Goal: Task Accomplishment & Management: Complete application form

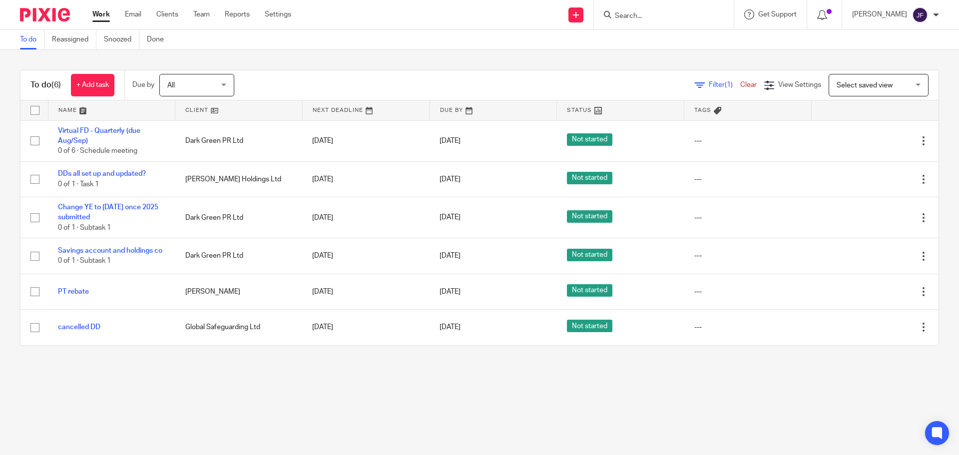
click at [103, 96] on div "To do (6) + Add task" at bounding box center [72, 84] width 104 height 29
click at [98, 90] on link "+ Add task" at bounding box center [92, 85] width 43 height 22
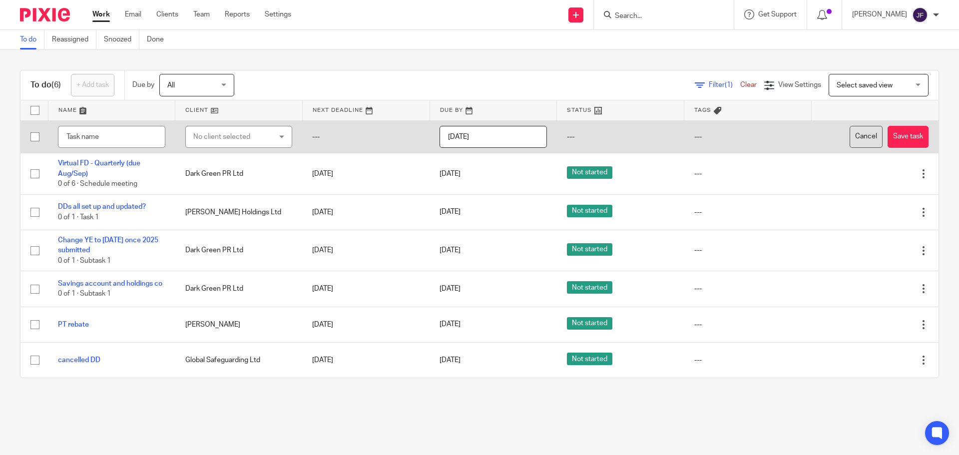
click at [853, 145] on button "Cancel" at bounding box center [866, 137] width 33 height 22
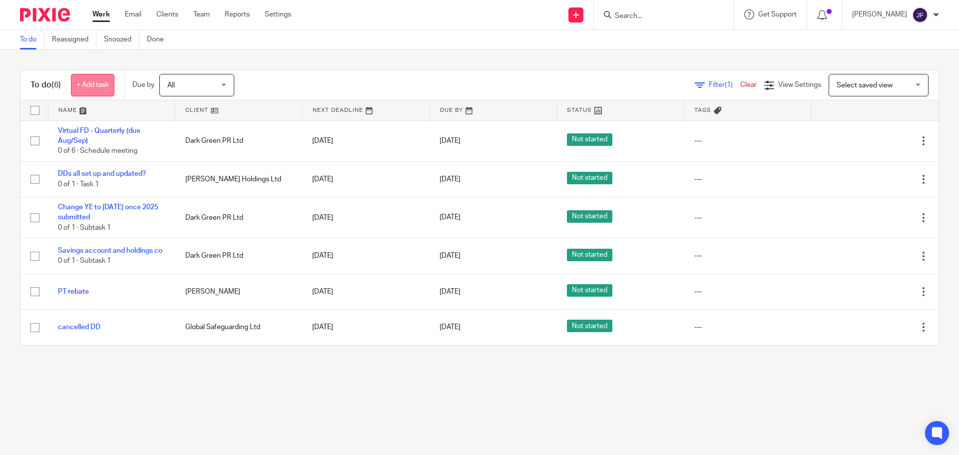
click at [97, 86] on link "+ Add task" at bounding box center [92, 85] width 43 height 22
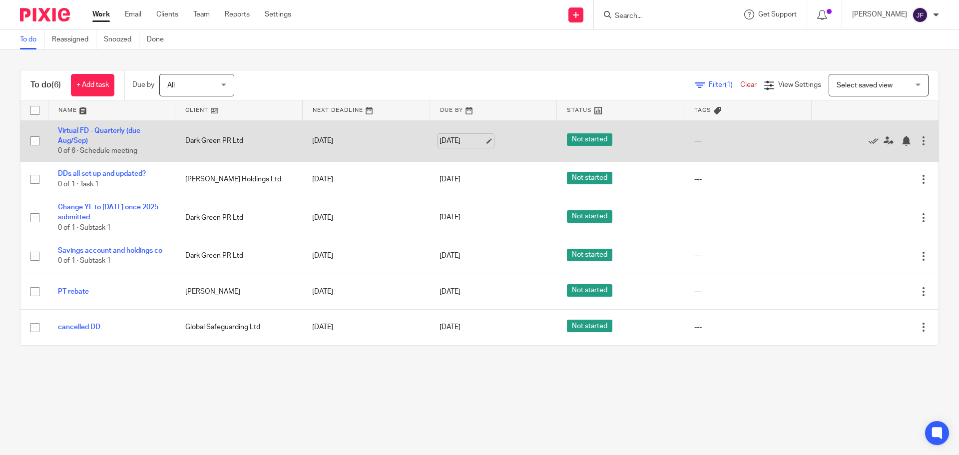
click at [448, 144] on link "26 Aug 2025" at bounding box center [462, 141] width 45 height 10
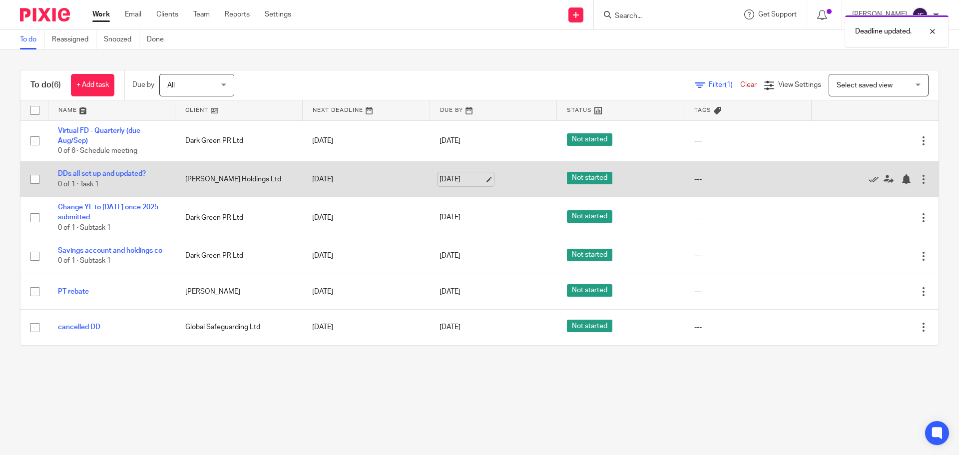
click at [456, 183] on link "26 Aug 2025" at bounding box center [462, 179] width 45 height 10
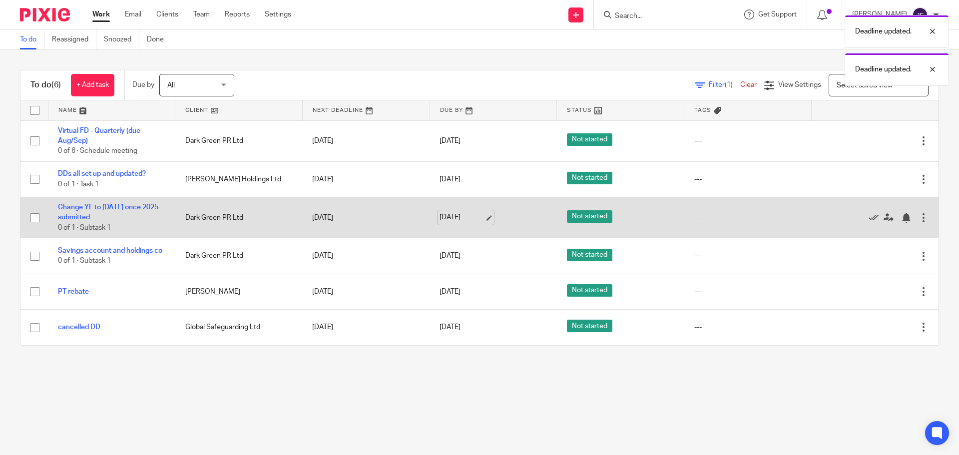
click at [460, 222] on link "26 Aug 2025" at bounding box center [462, 217] width 45 height 10
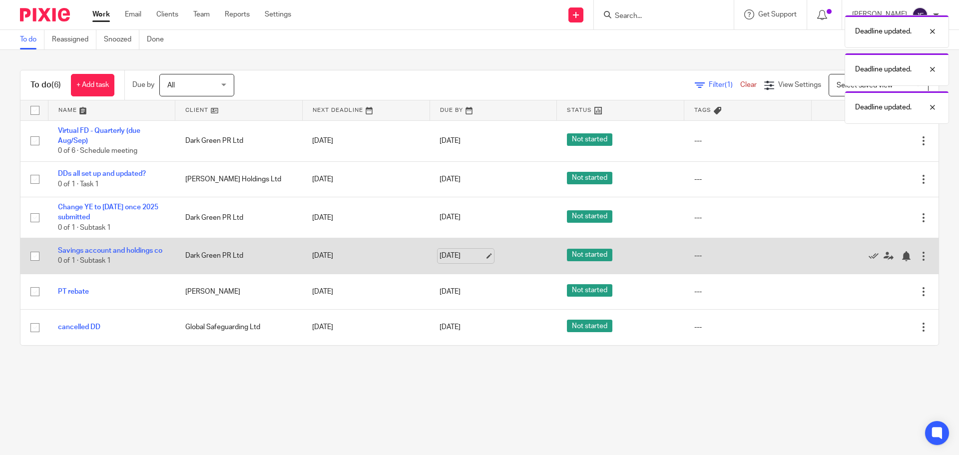
click at [455, 260] on link "26 Aug 2025" at bounding box center [462, 256] width 45 height 10
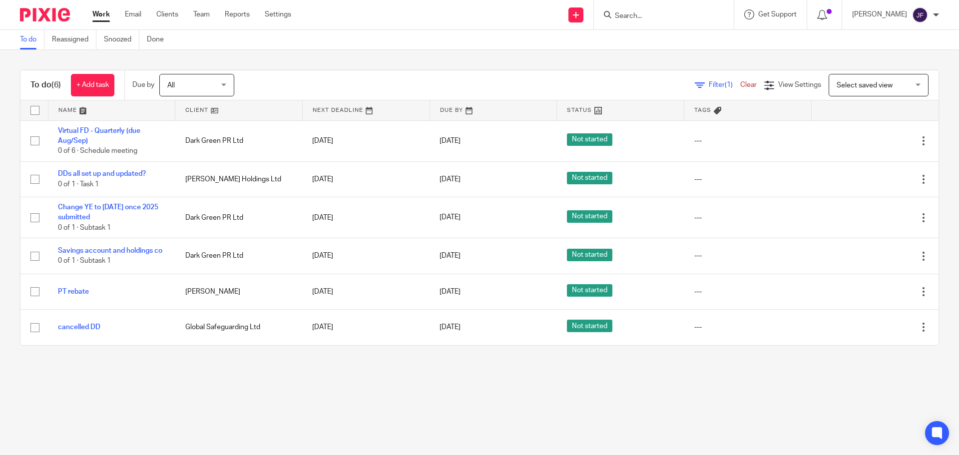
click at [88, 73] on div "To do (6) + Add task" at bounding box center [72, 84] width 104 height 29
click at [89, 78] on link "+ Add task" at bounding box center [92, 85] width 43 height 22
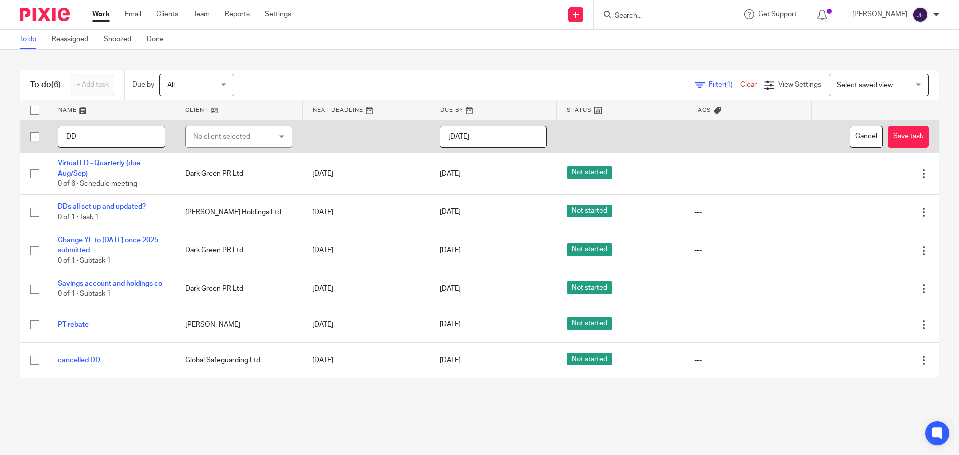
type input "DD"
click at [209, 136] on div "No client selected" at bounding box center [232, 136] width 79 height 21
type input "p"
type input "team su"
click at [232, 195] on li "Team Support Ltd" at bounding box center [235, 187] width 104 height 20
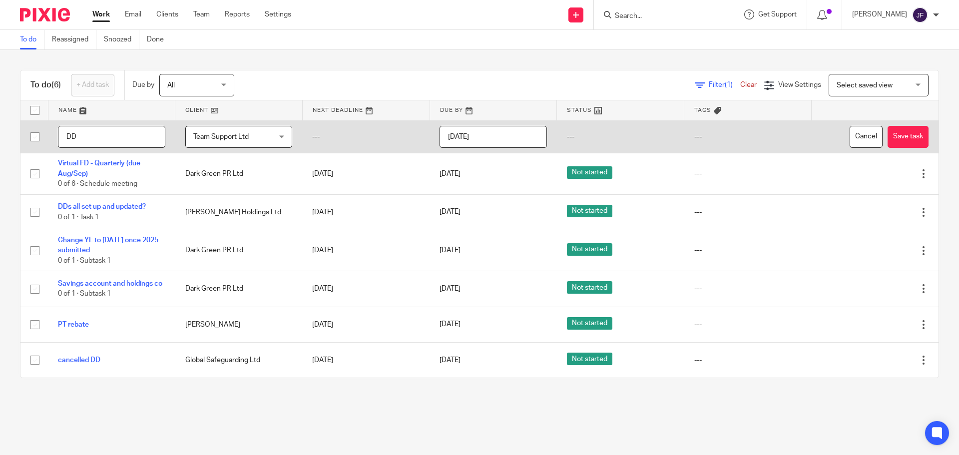
click at [481, 140] on input "[DATE]" at bounding box center [493, 137] width 107 height 22
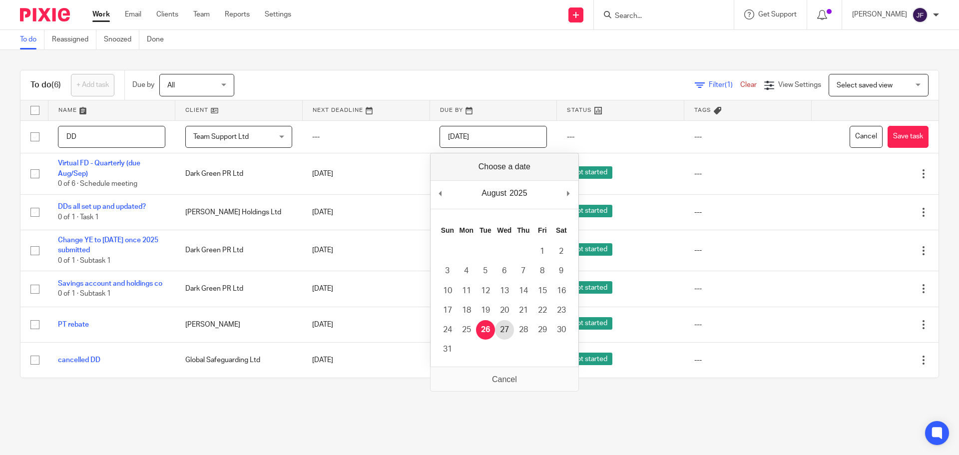
type input "2025-08-27"
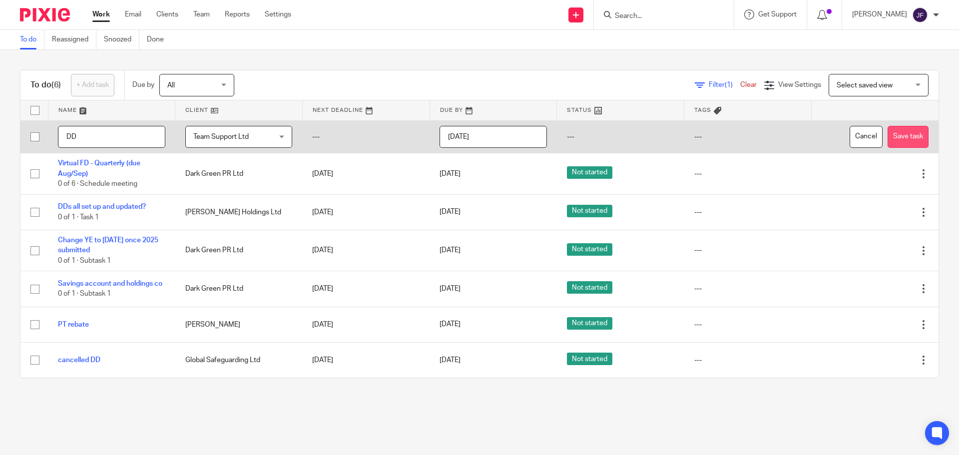
click at [888, 130] on button "Save task" at bounding box center [908, 137] width 41 height 22
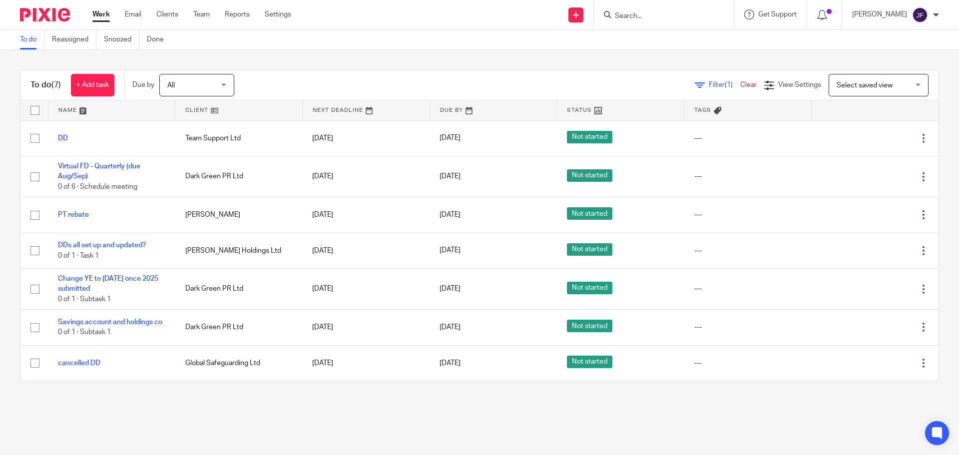
click at [642, 17] on input "Search" at bounding box center [659, 16] width 90 height 9
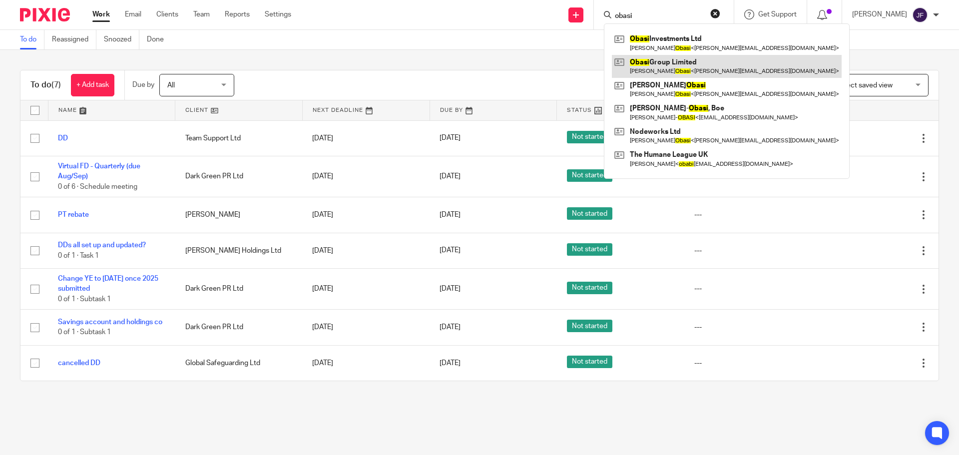
type input "obasi"
click at [663, 57] on link at bounding box center [727, 66] width 230 height 23
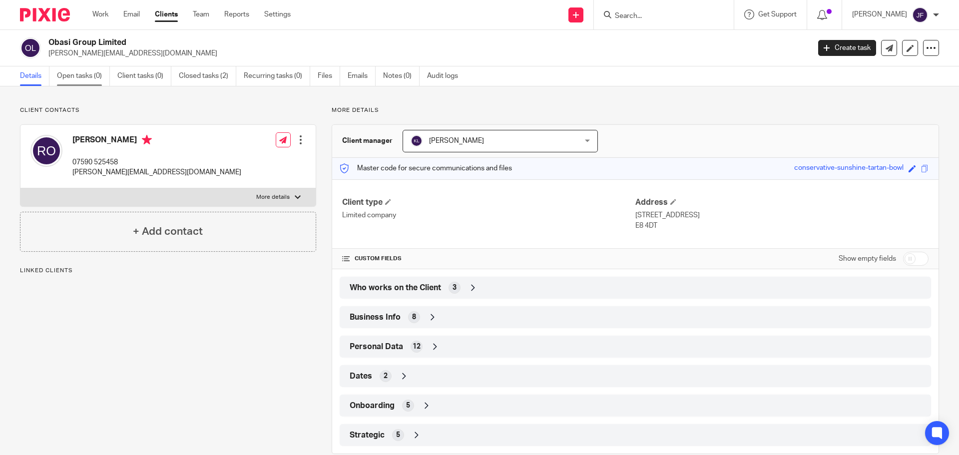
click at [93, 76] on link "Open tasks (0)" at bounding box center [83, 75] width 53 height 19
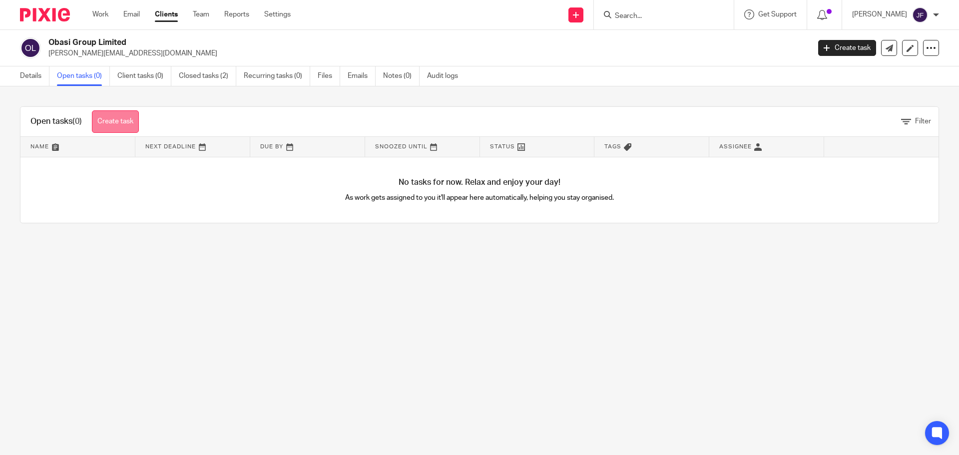
click at [117, 125] on link "Create task" at bounding box center [115, 121] width 47 height 22
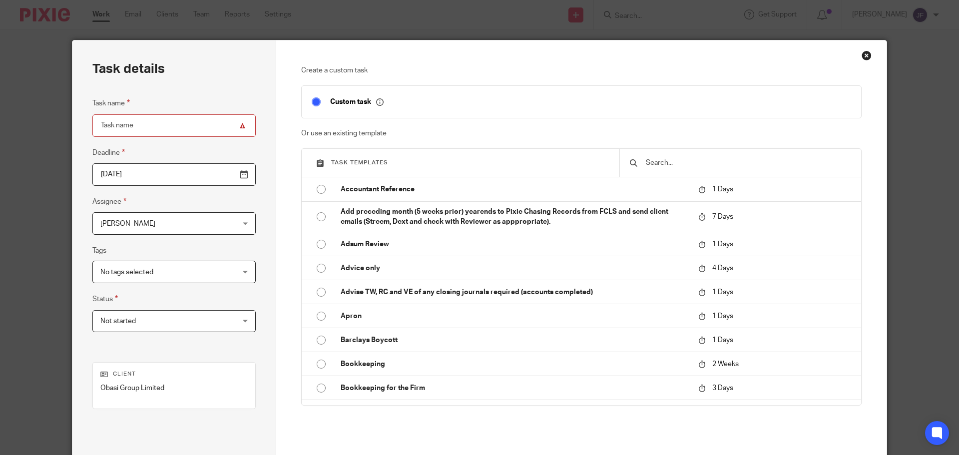
click at [713, 159] on input "text" at bounding box center [748, 162] width 206 height 11
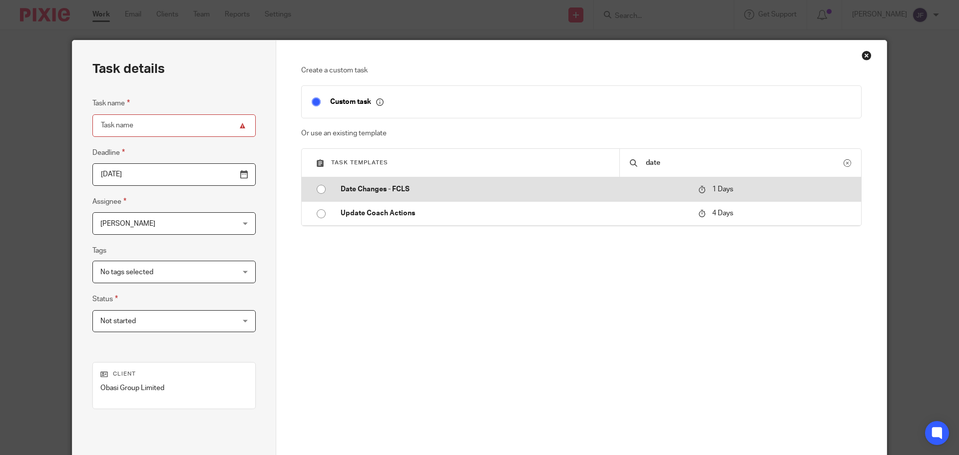
type input "date"
click at [489, 184] on p "Date Changes - FCLS" at bounding box center [515, 189] width 348 height 10
type input "[DATE]"
type input "Date Changes - FCLS"
checkbox input "false"
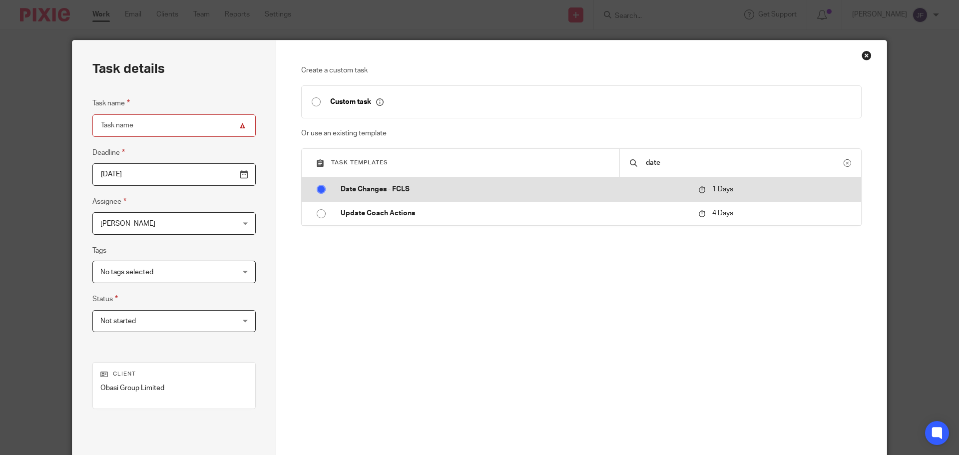
radio input "true"
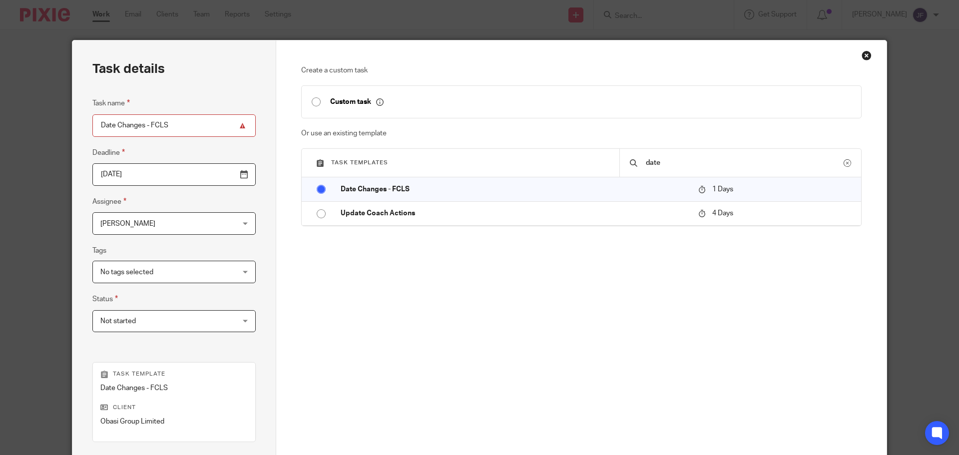
click at [184, 219] on span "[PERSON_NAME]" at bounding box center [162, 223] width 124 height 21
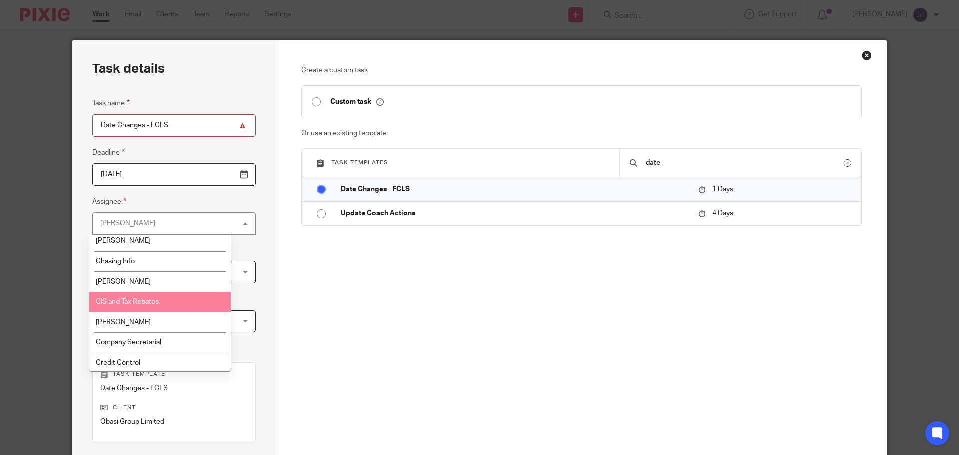
scroll to position [50, 0]
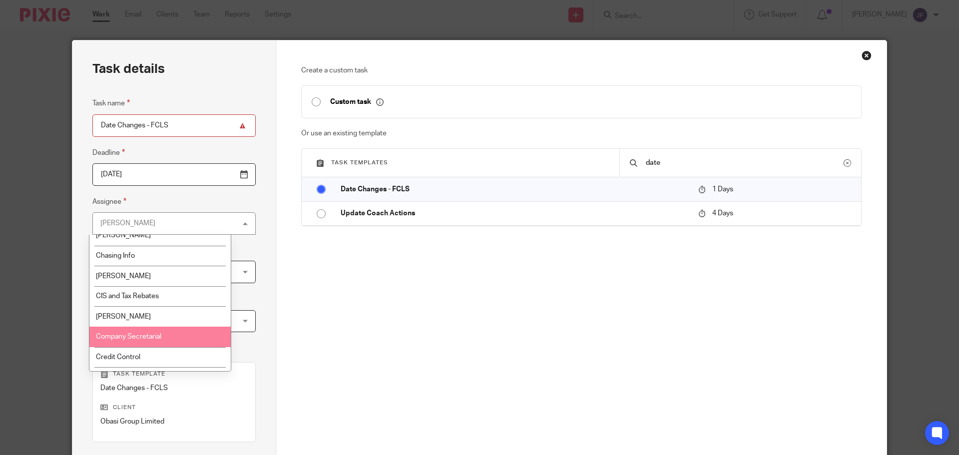
click at [158, 331] on li "Company Secretarial" at bounding box center [159, 337] width 141 height 20
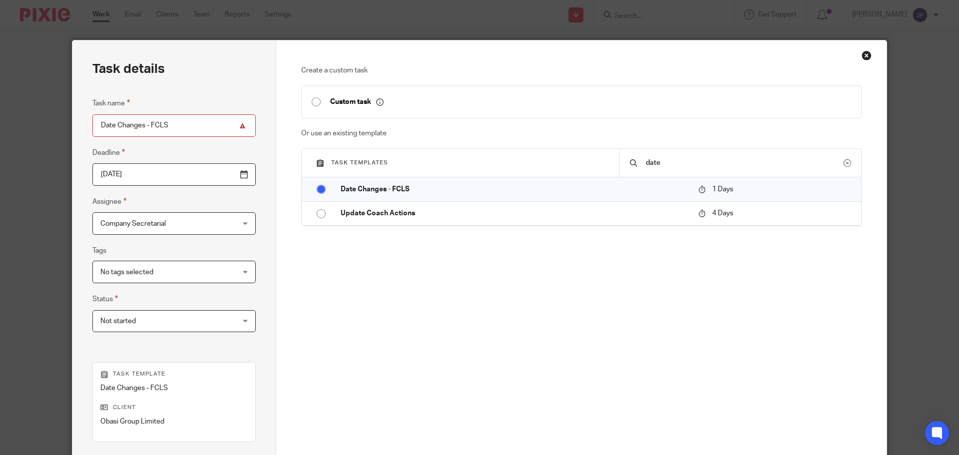
click at [261, 293] on div "Task details Task name Date Changes - FCLS Deadline 2025-08-27 Assignee Company…" at bounding box center [174, 295] width 204 height 510
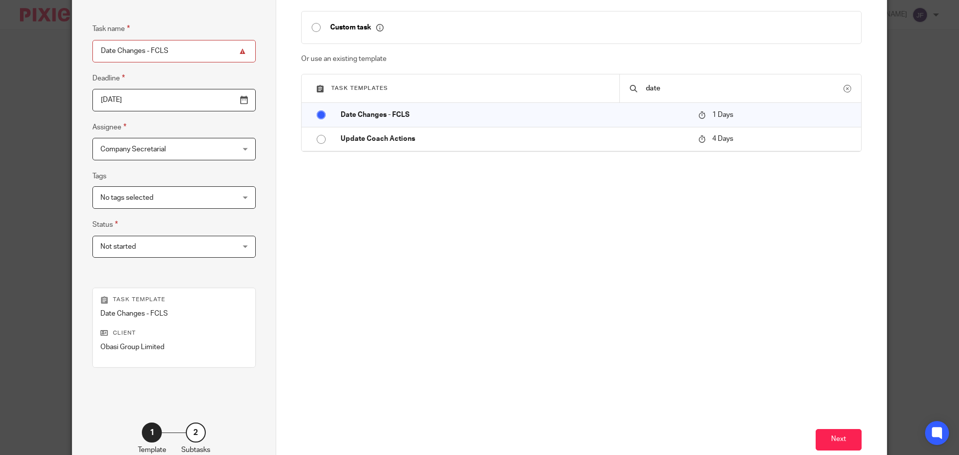
scroll to position [135, 0]
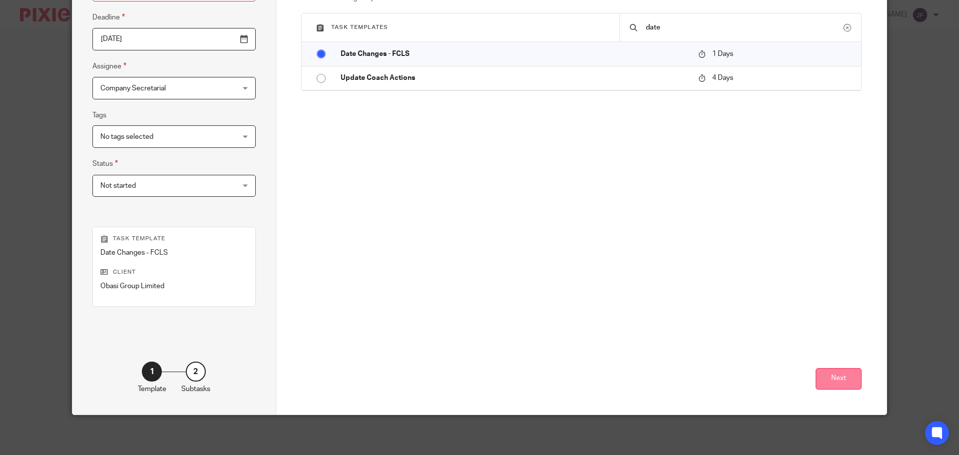
click at [836, 374] on button "Next" at bounding box center [839, 378] width 46 height 21
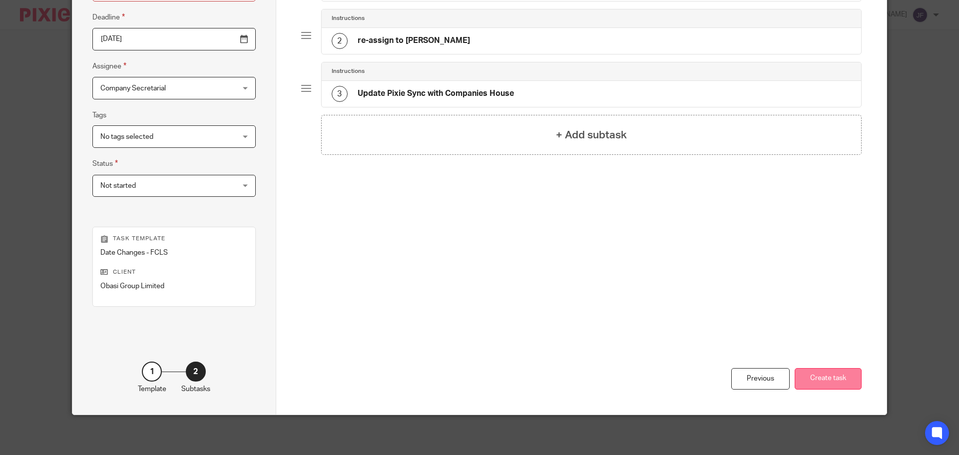
click at [835, 383] on button "Create task" at bounding box center [828, 378] width 67 height 21
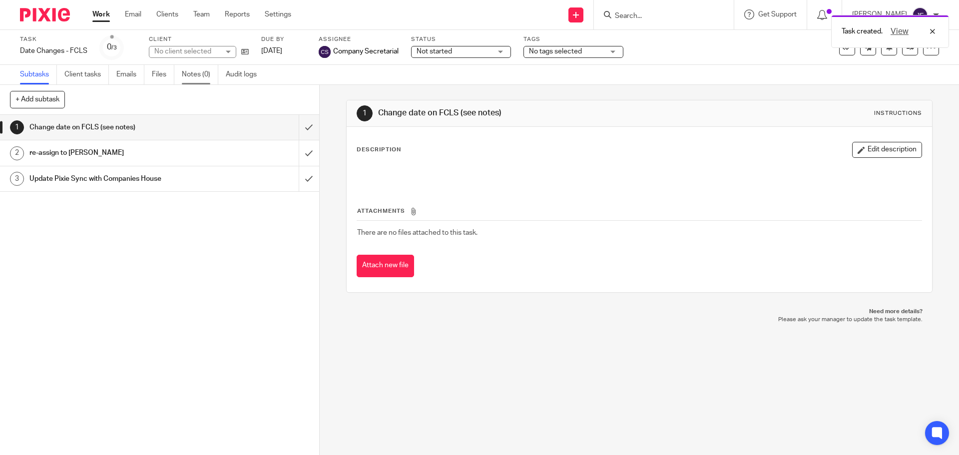
click at [199, 76] on link "Notes (0)" at bounding box center [200, 74] width 36 height 19
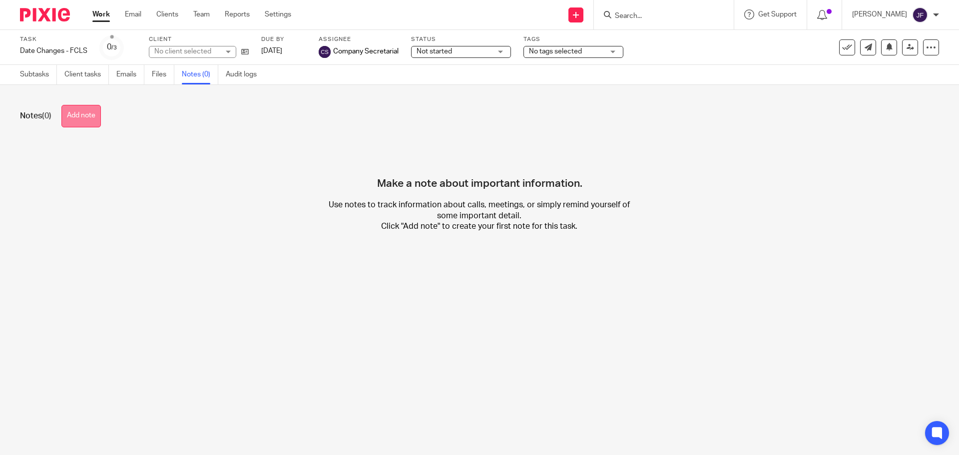
click at [80, 107] on button "Add note" at bounding box center [80, 116] width 39 height 22
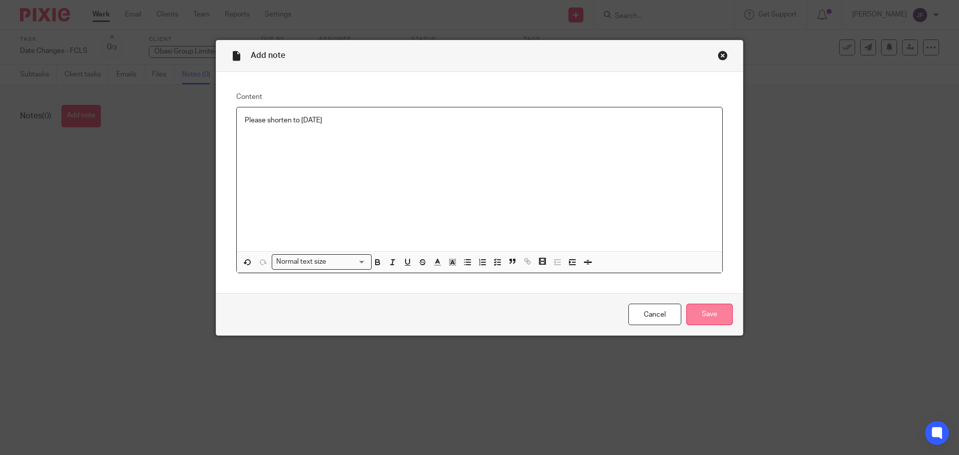
click at [709, 315] on input "Save" at bounding box center [709, 314] width 46 height 21
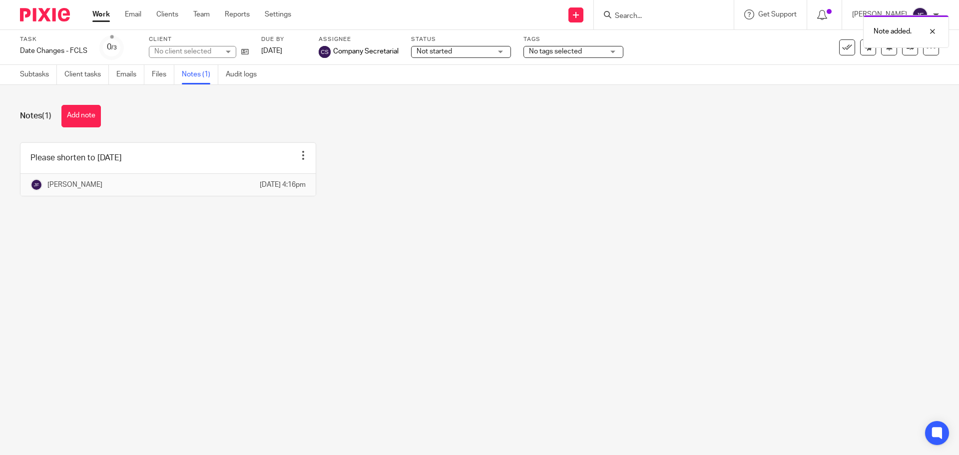
click at [665, 14] on div "Note added." at bounding box center [715, 29] width 470 height 38
drag, startPoint x: 934, startPoint y: 32, endPoint x: 774, endPoint y: 13, distance: 161.0
click at [933, 32] on div at bounding box center [925, 31] width 27 height 12
click at [664, 10] on div "Note added." at bounding box center [715, 29] width 470 height 38
click at [650, 16] on input "Search" at bounding box center [659, 16] width 90 height 9
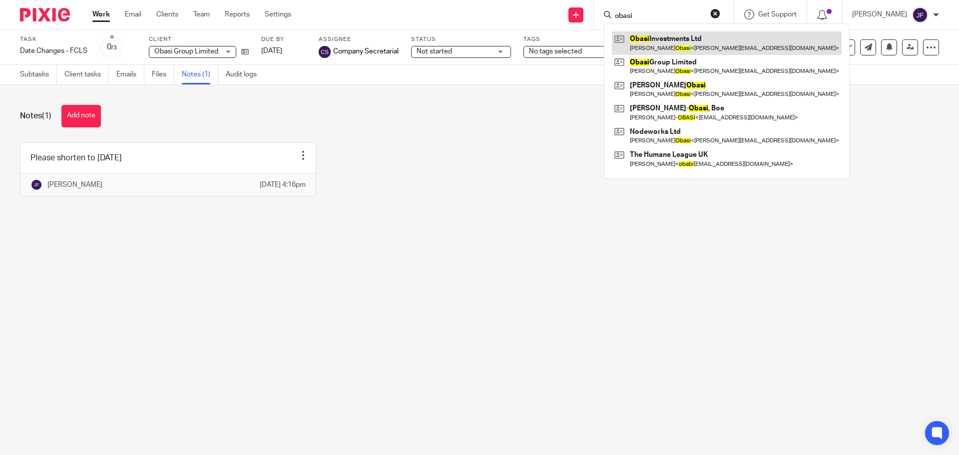
type input "obasi"
click at [668, 40] on link at bounding box center [727, 42] width 230 height 23
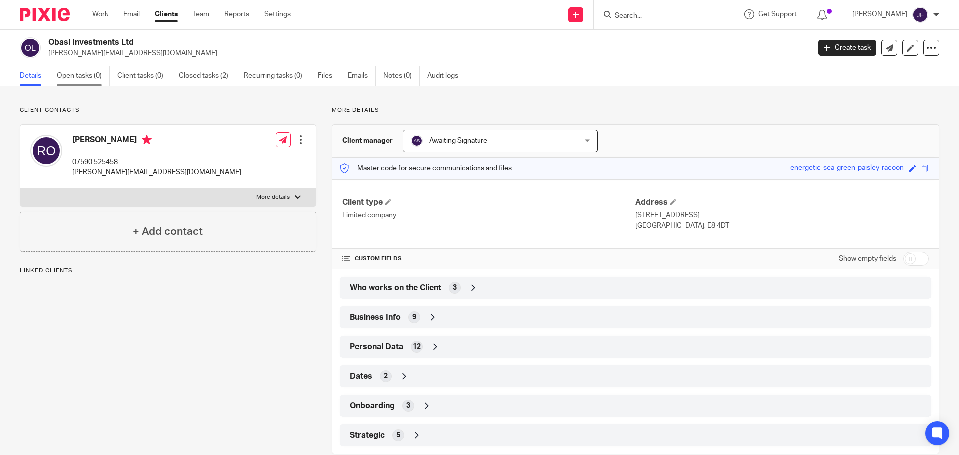
click at [73, 81] on link "Open tasks (0)" at bounding box center [83, 75] width 53 height 19
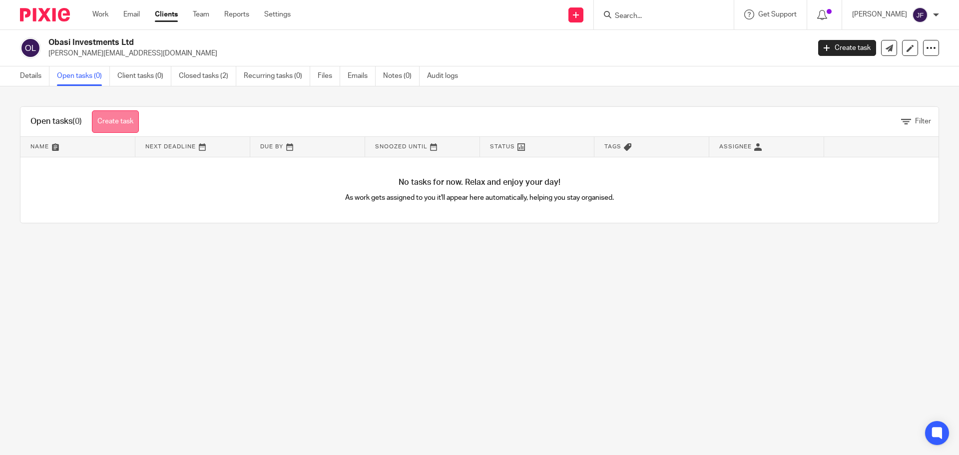
click at [126, 119] on link "Create task" at bounding box center [115, 121] width 47 height 22
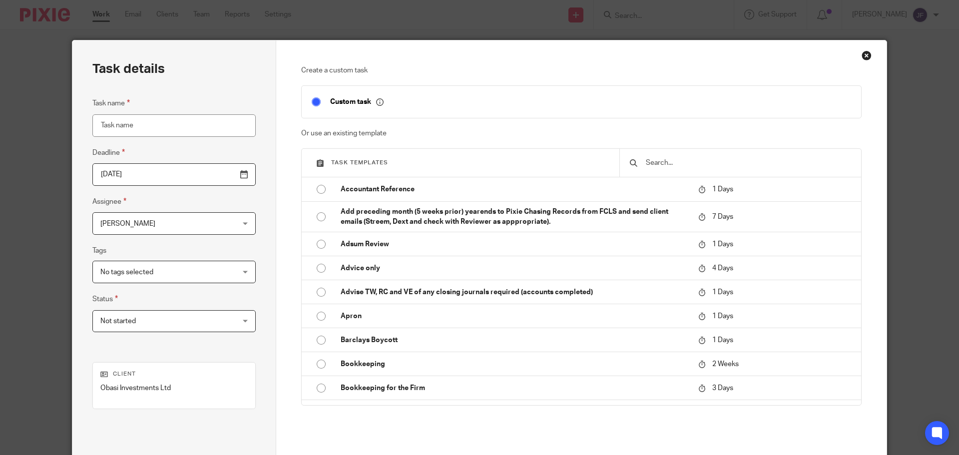
click at [710, 166] on input "text" at bounding box center [748, 162] width 206 height 11
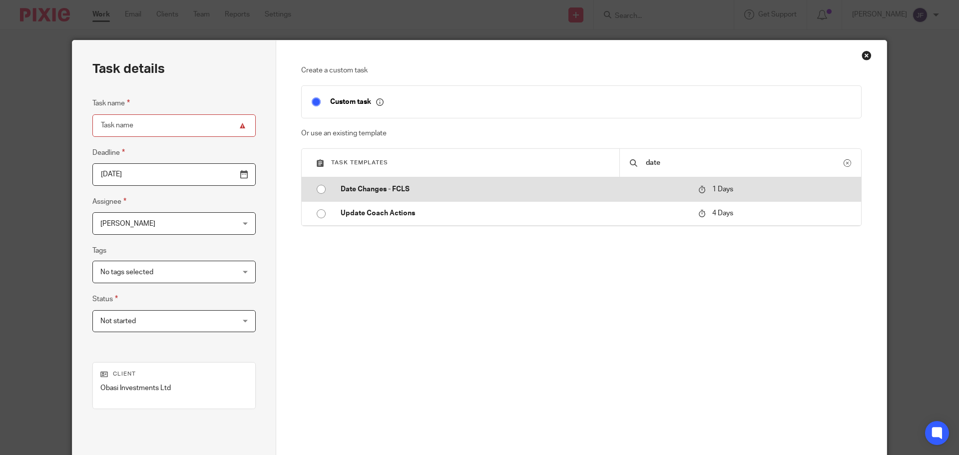
type input "date"
click at [485, 195] on td "Date Changes - FCLS" at bounding box center [512, 189] width 363 height 24
type input "2025-08-27"
type input "Date Changes - FCLS"
checkbox input "false"
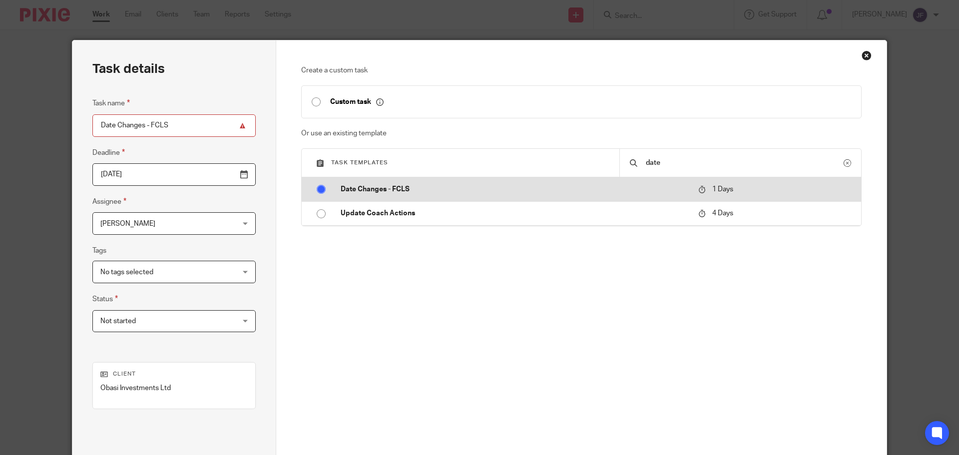
radio input "true"
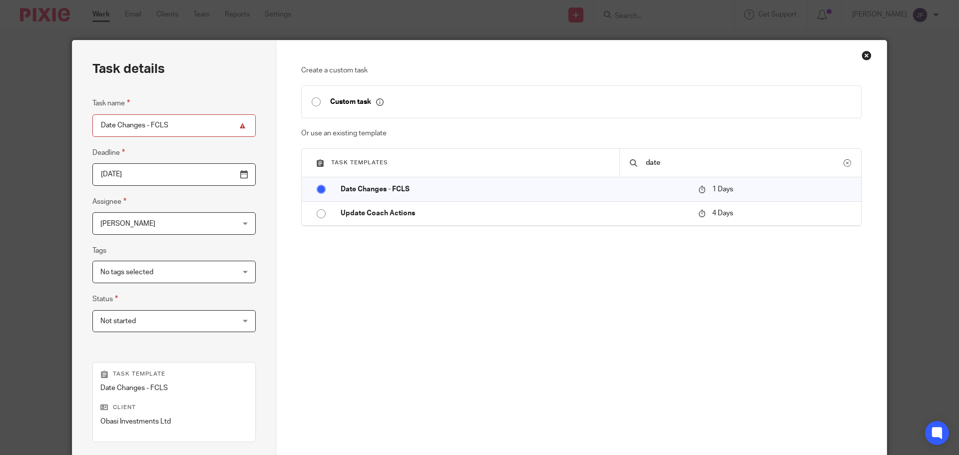
click at [201, 230] on span "[PERSON_NAME]" at bounding box center [162, 223] width 124 height 21
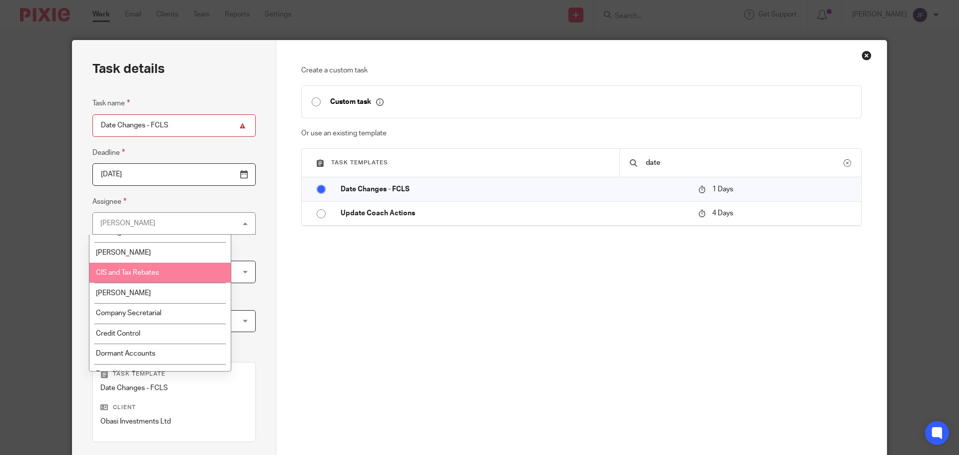
scroll to position [75, 0]
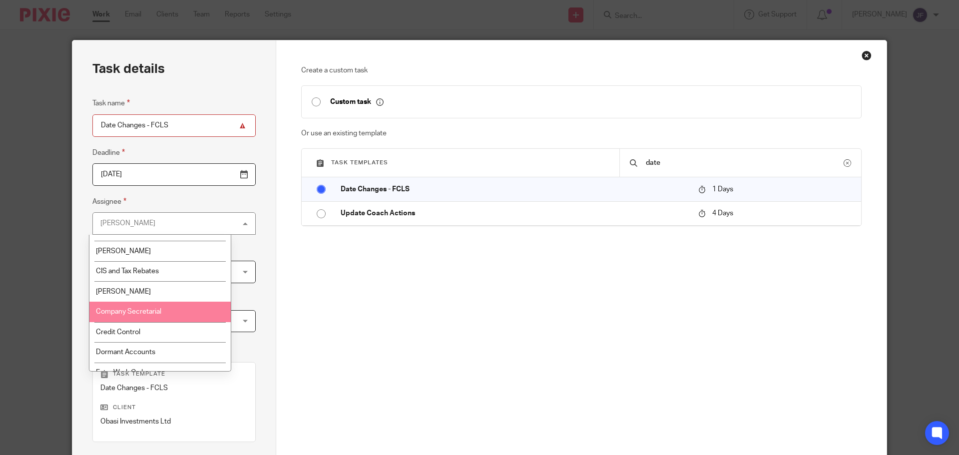
click at [160, 312] on span "Company Secretarial" at bounding box center [128, 311] width 65 height 7
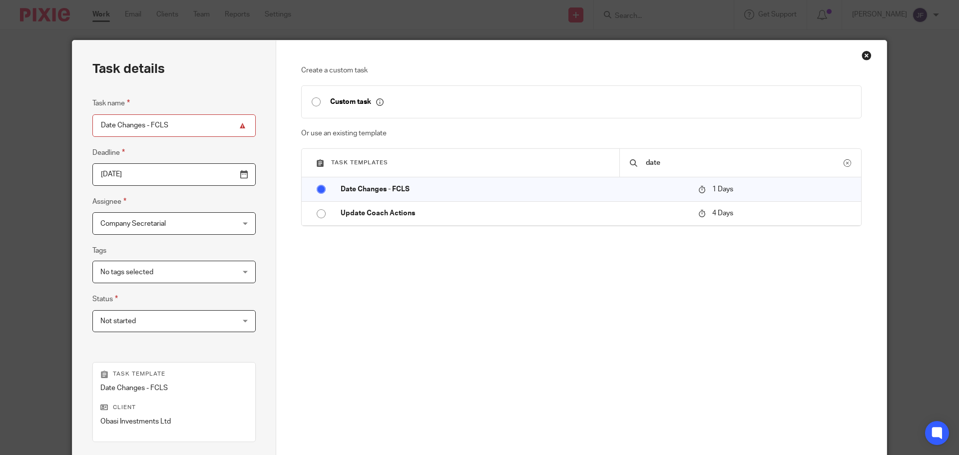
click at [252, 271] on div "Task details Task name Date Changes - FCLS Deadline 2025-08-27 Assignee Company…" at bounding box center [174, 295] width 204 height 510
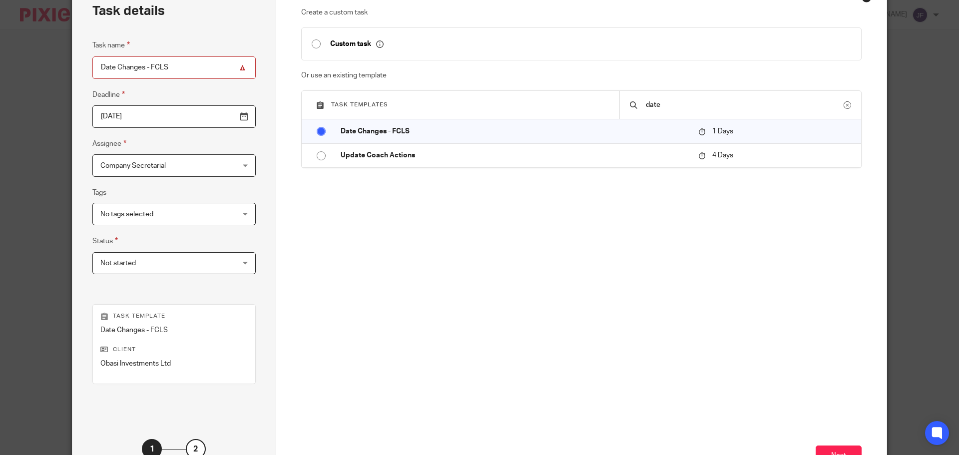
scroll to position [135, 0]
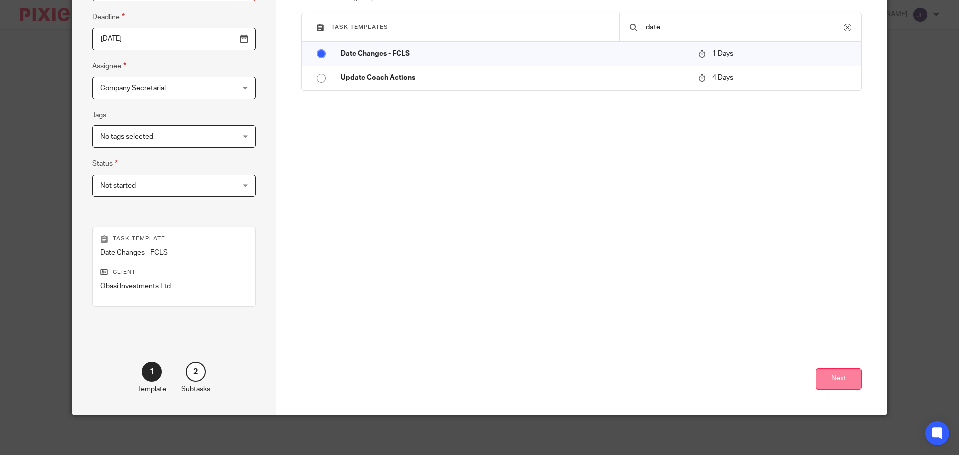
click at [829, 384] on button "Next" at bounding box center [839, 378] width 46 height 21
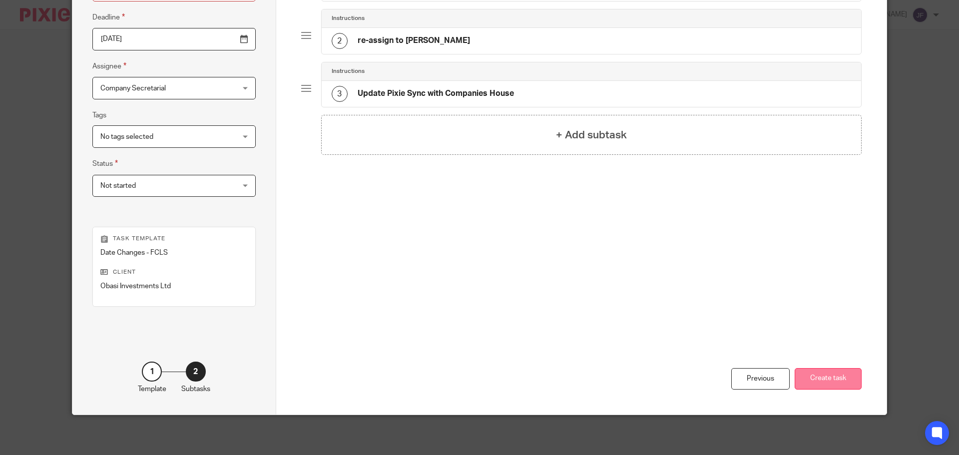
click at [836, 386] on button "Create task" at bounding box center [828, 378] width 67 height 21
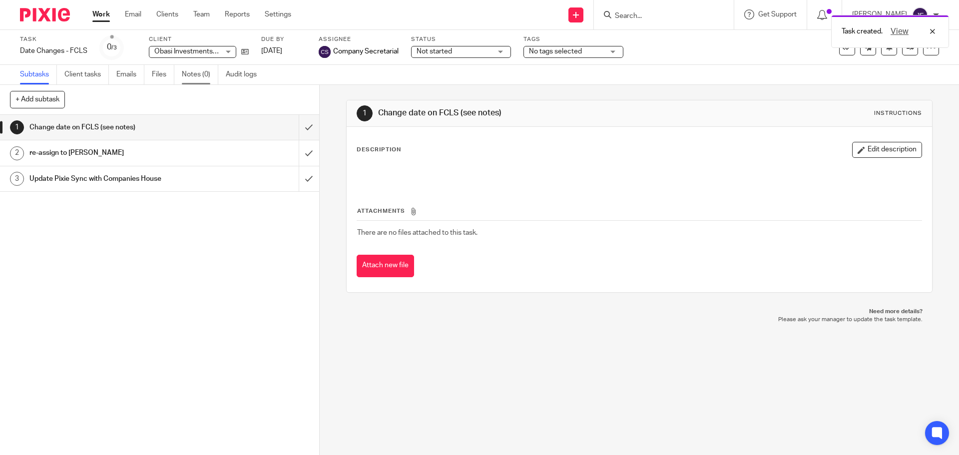
click at [201, 76] on link "Notes (0)" at bounding box center [200, 74] width 36 height 19
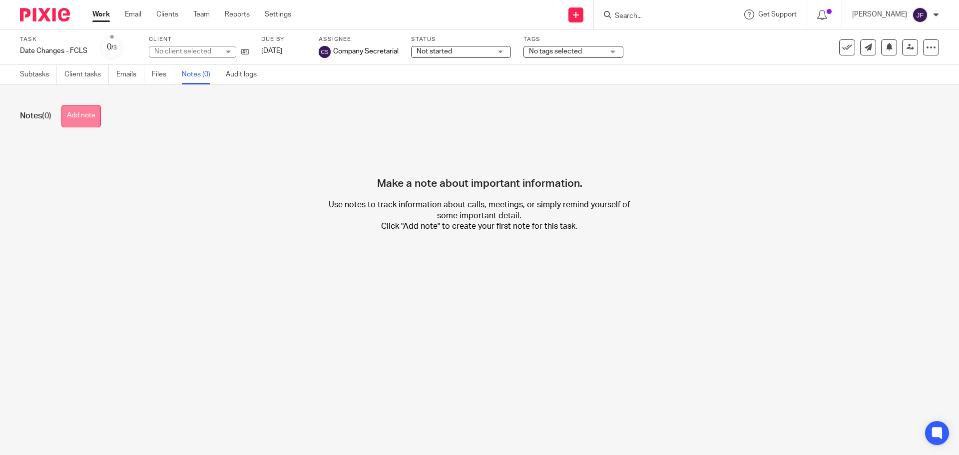
click at [101, 116] on button "Add note" at bounding box center [80, 116] width 39 height 22
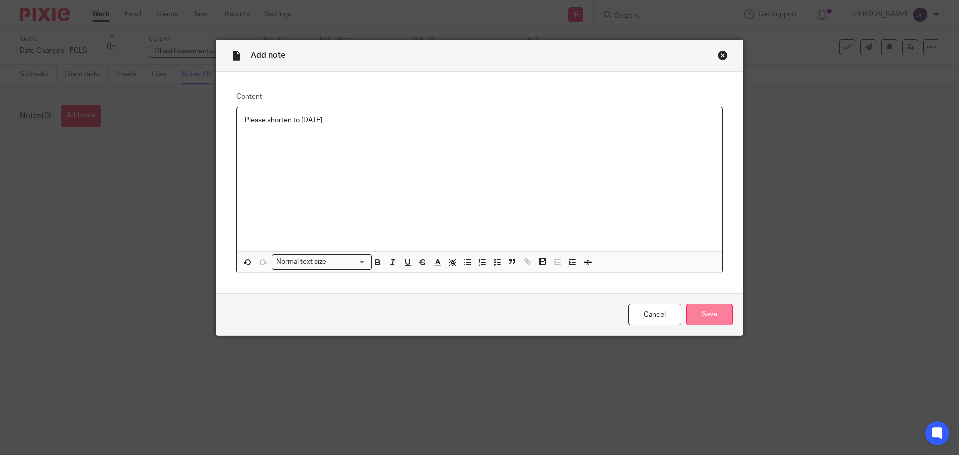
click at [706, 305] on input "Save" at bounding box center [709, 314] width 46 height 21
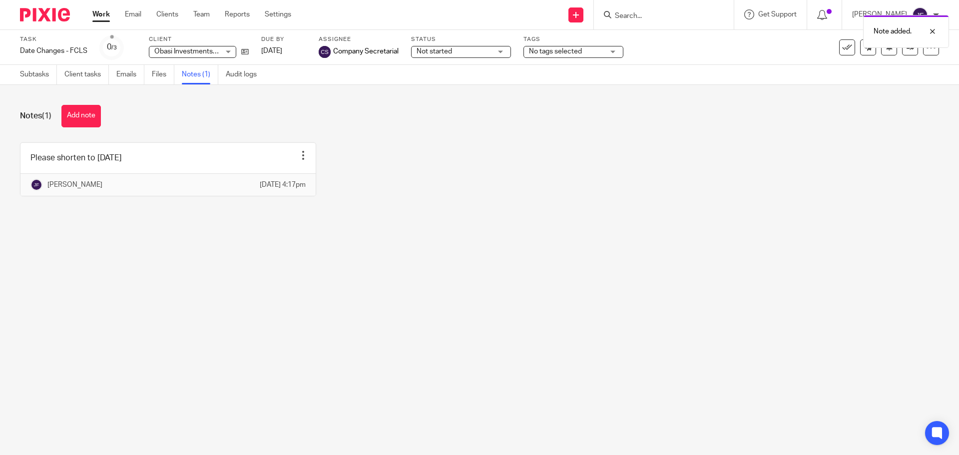
click at [56, 17] on img at bounding box center [45, 14] width 50 height 13
